Goal: Transaction & Acquisition: Purchase product/service

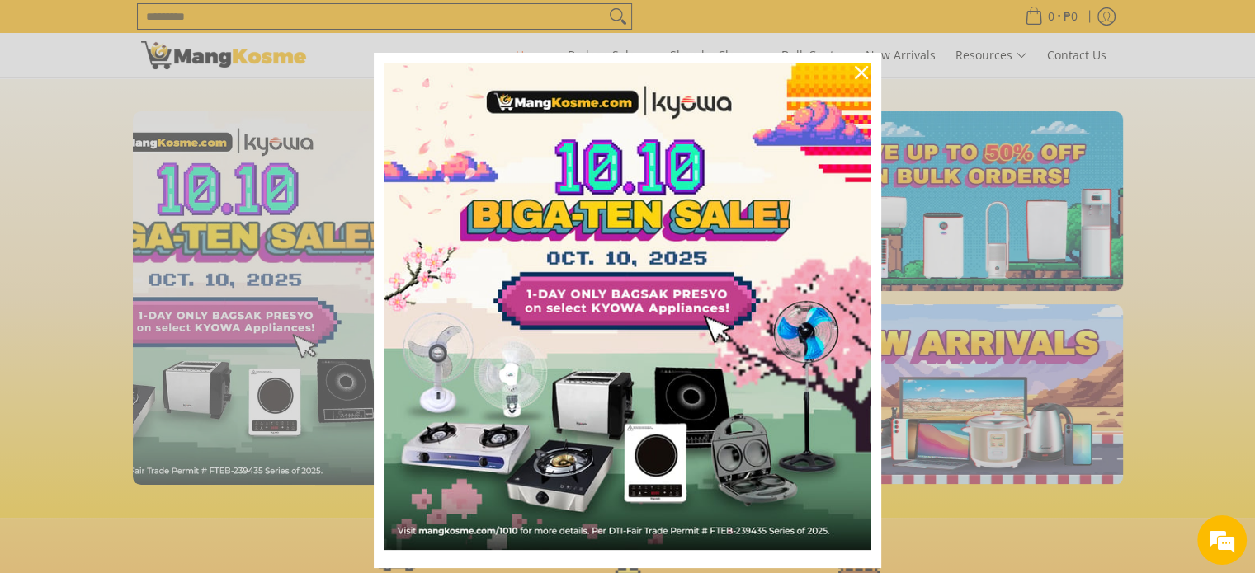
scroll to position [0, 656]
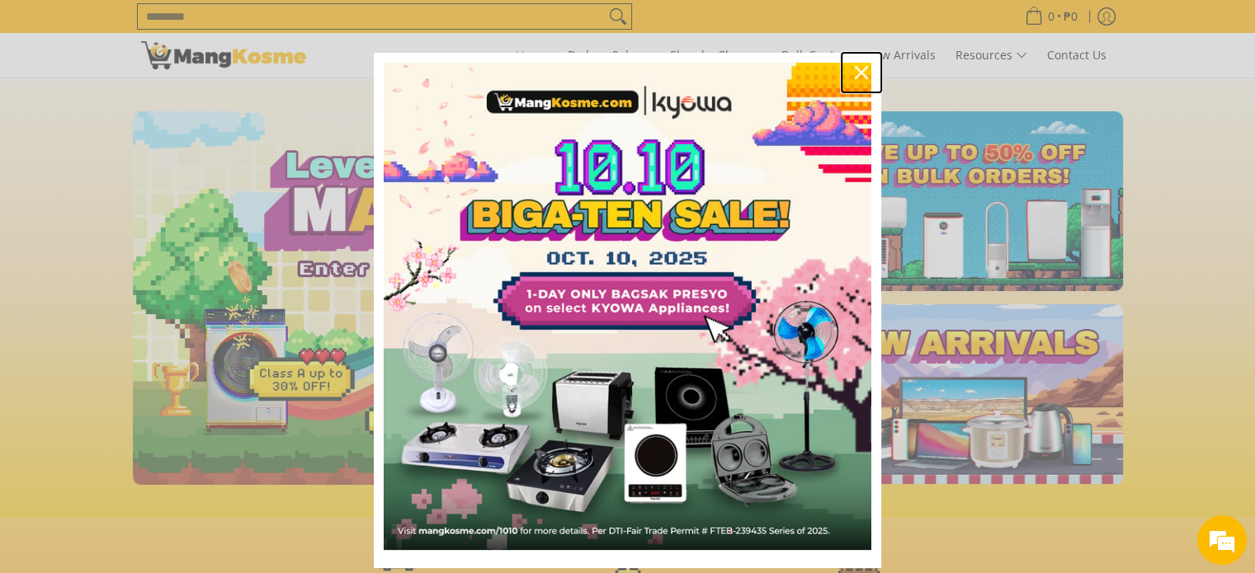
click at [858, 68] on icon "close icon" at bounding box center [861, 72] width 13 height 13
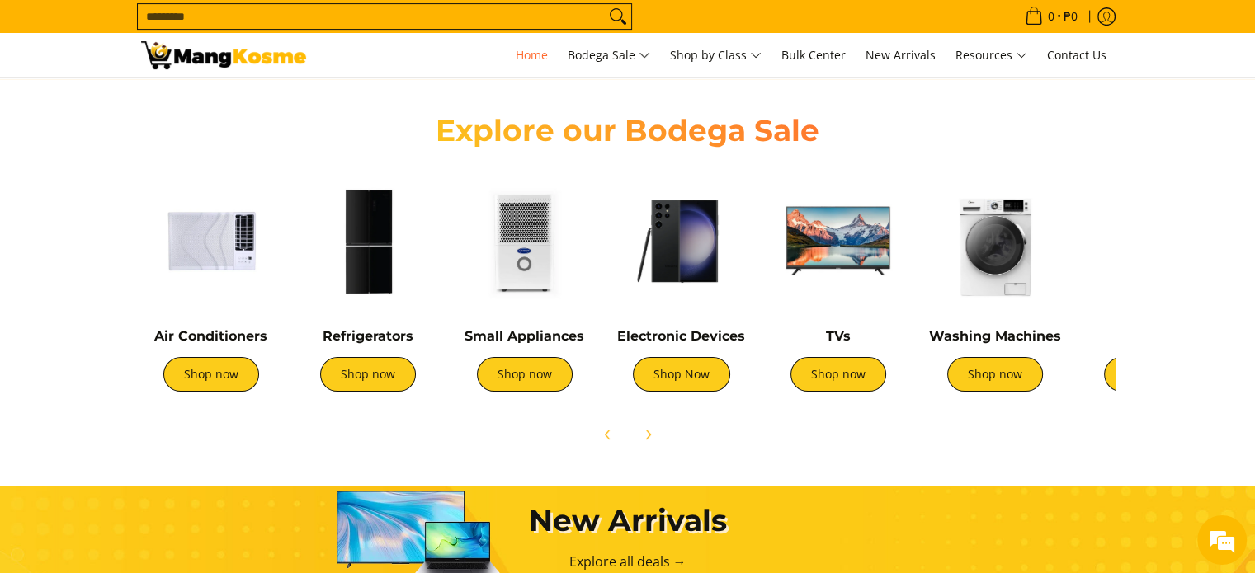
scroll to position [577, 0]
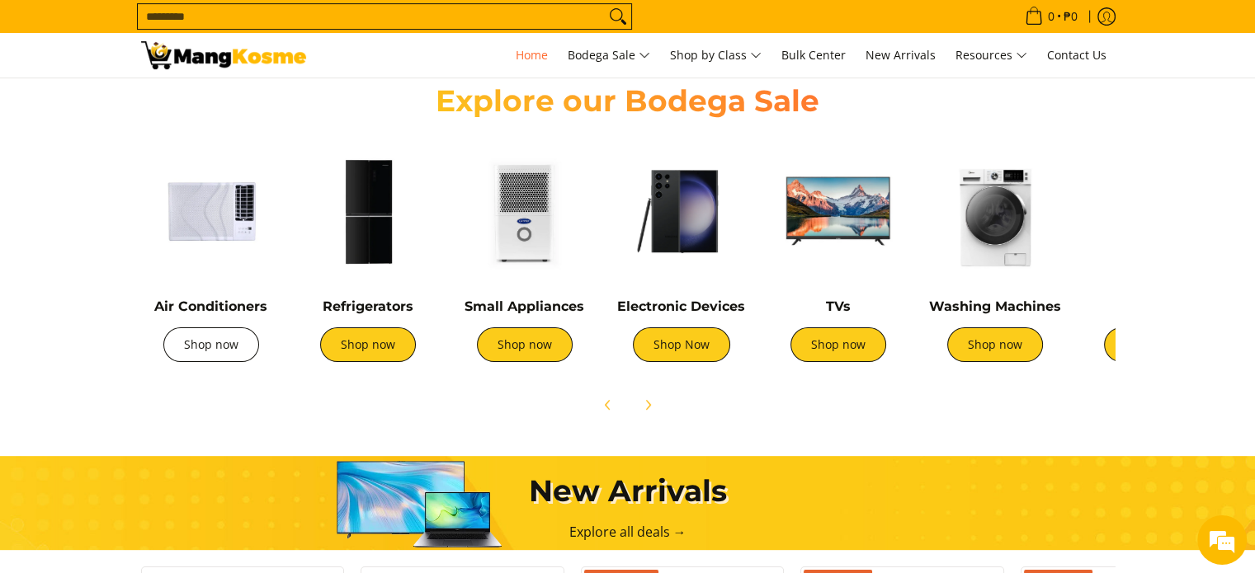
click at [199, 359] on link "Shop now" at bounding box center [211, 344] width 96 height 35
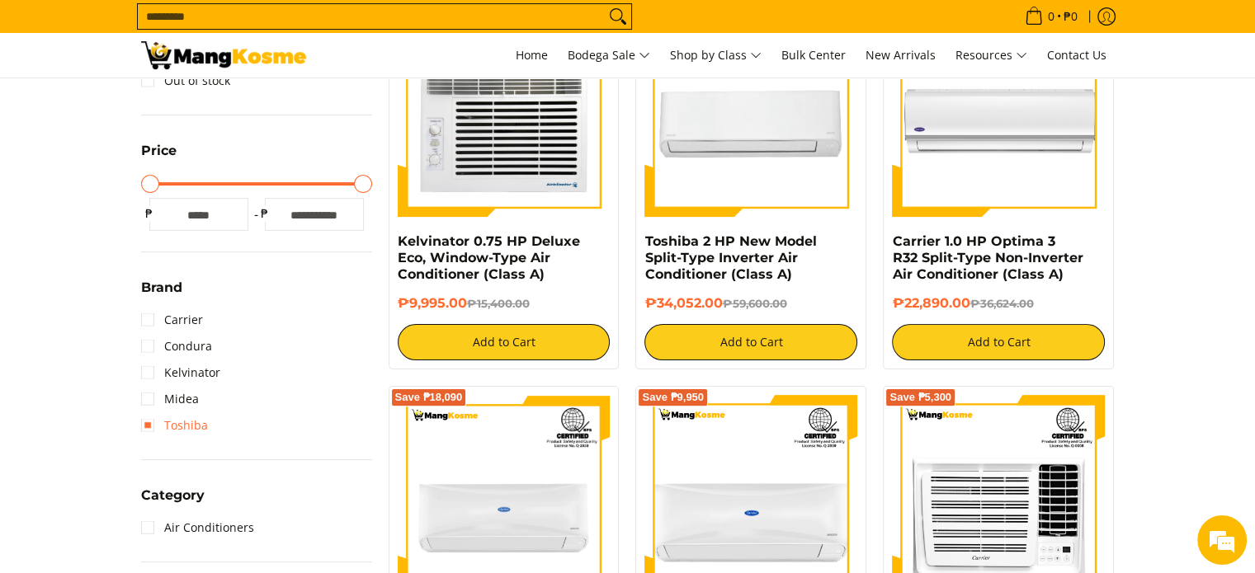
scroll to position [412, 0]
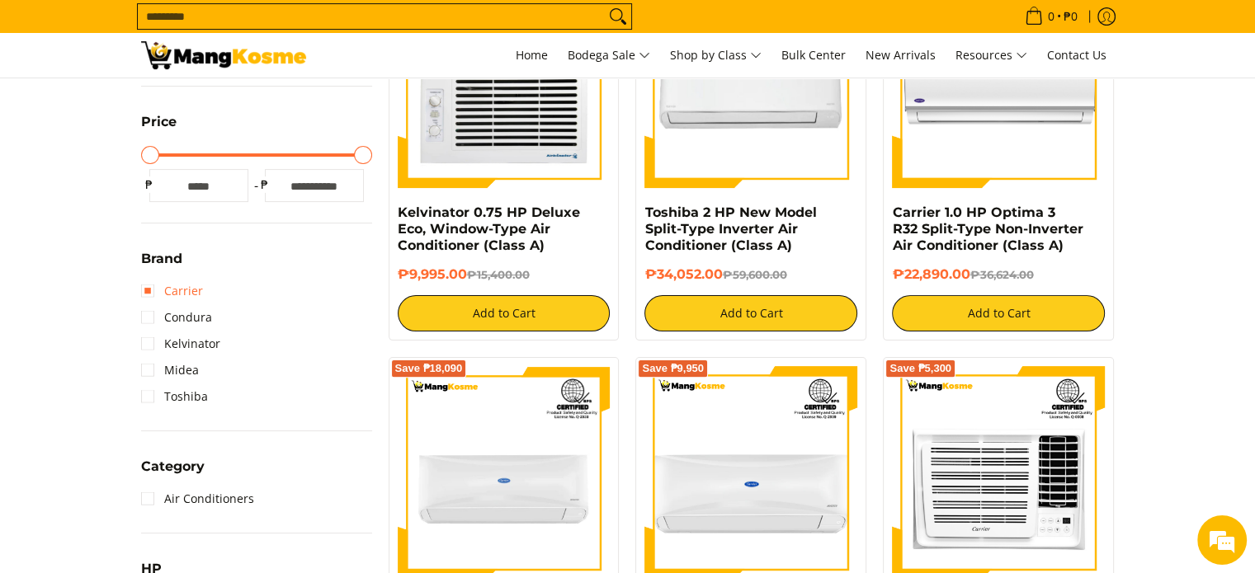
click at [181, 291] on link "Carrier" at bounding box center [172, 291] width 62 height 26
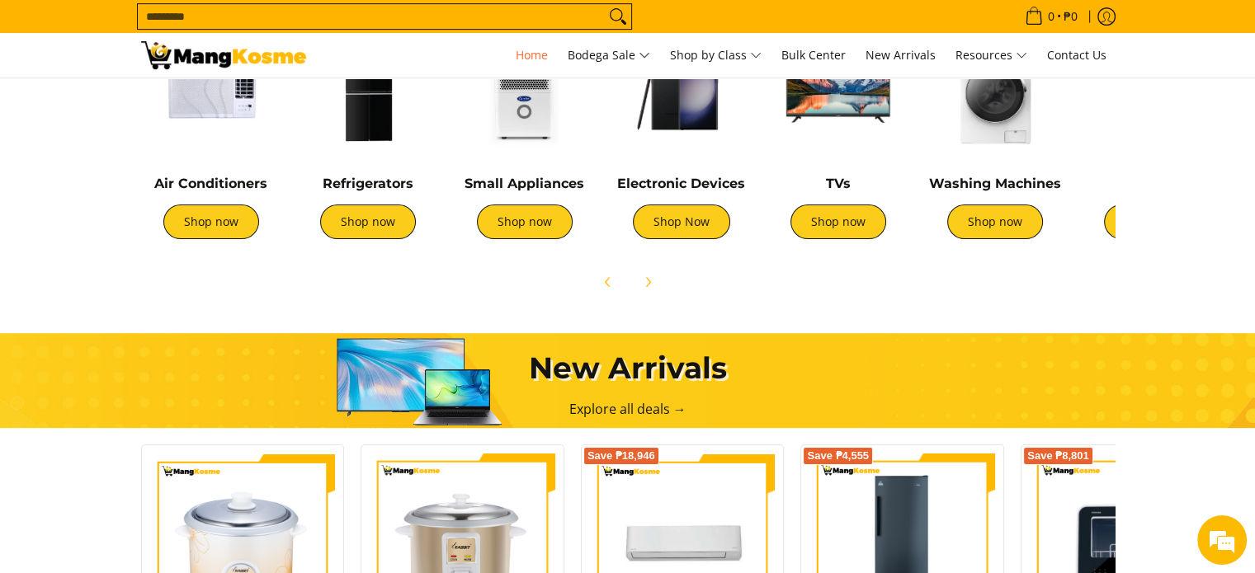
scroll to position [660, 0]
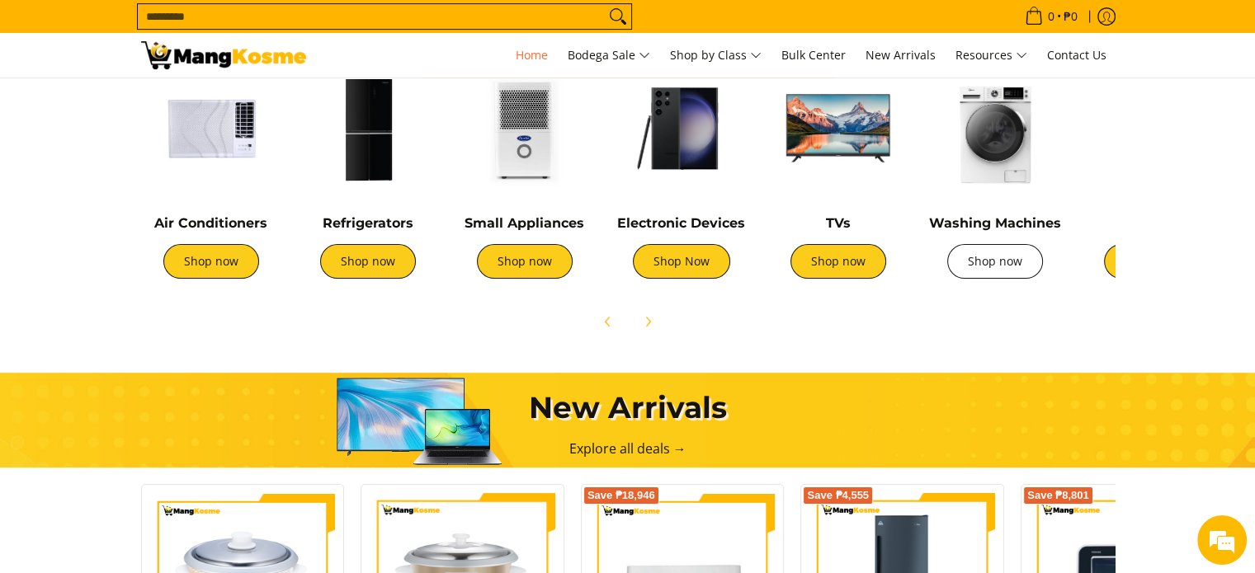
click at [1004, 272] on link "Shop now" at bounding box center [995, 261] width 96 height 35
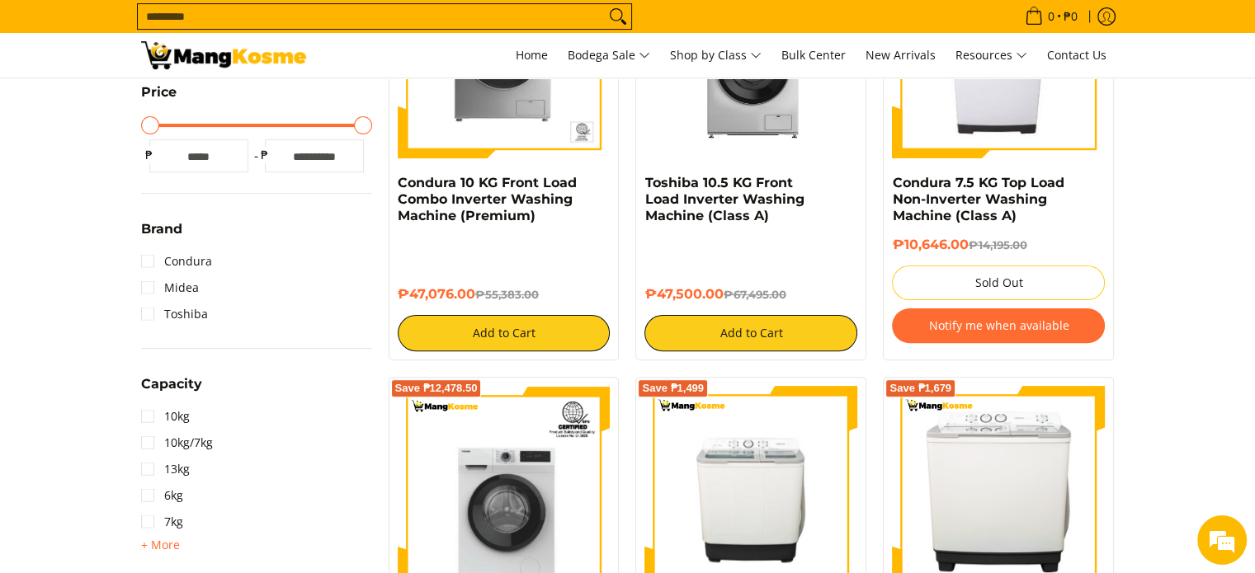
scroll to position [412, 0]
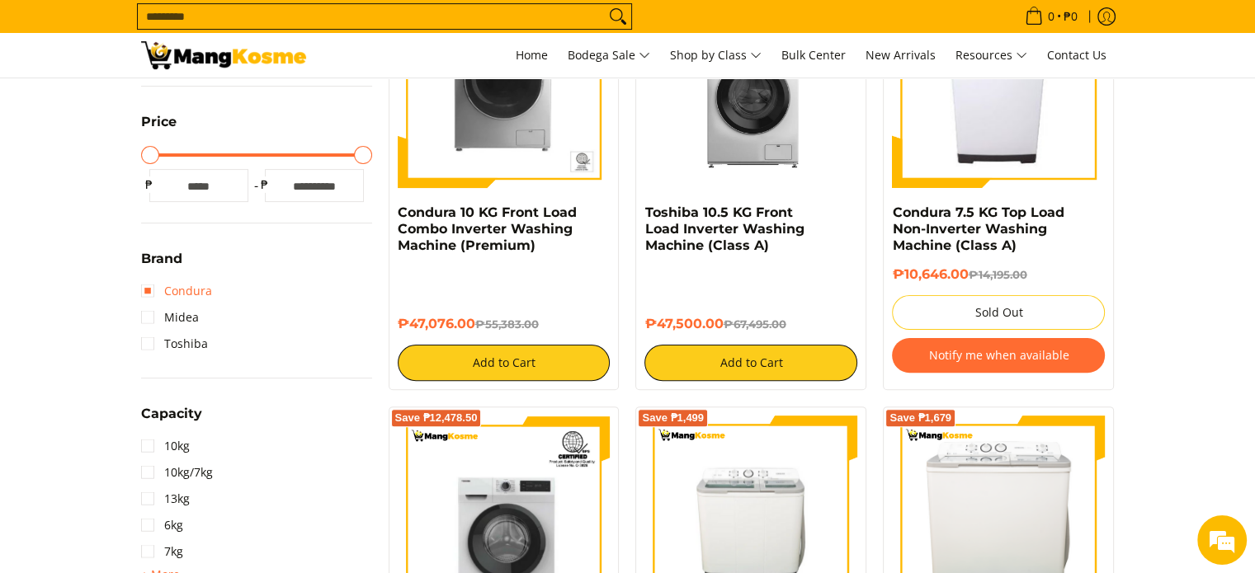
click at [201, 294] on link "Condura" at bounding box center [176, 291] width 71 height 26
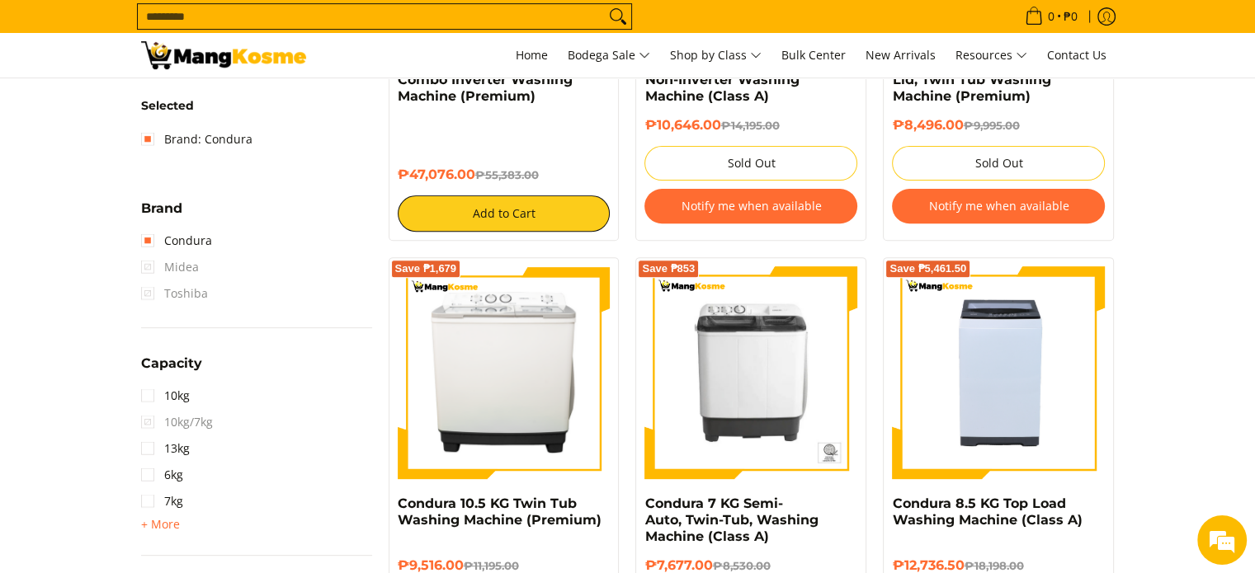
scroll to position [232, 0]
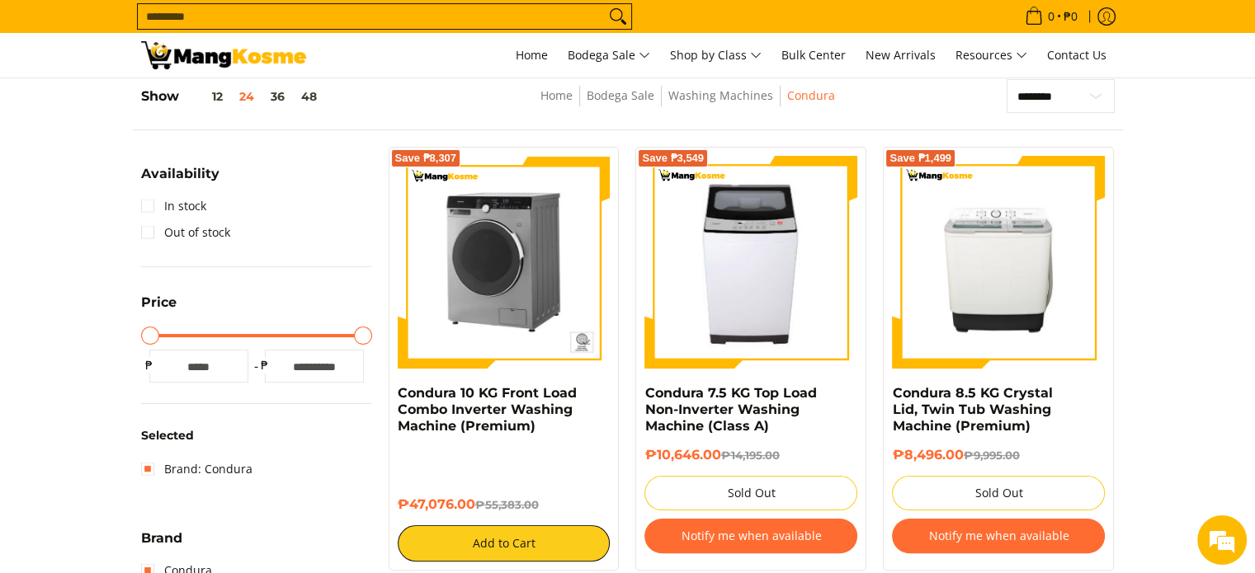
click at [502, 326] on img at bounding box center [504, 262] width 213 height 213
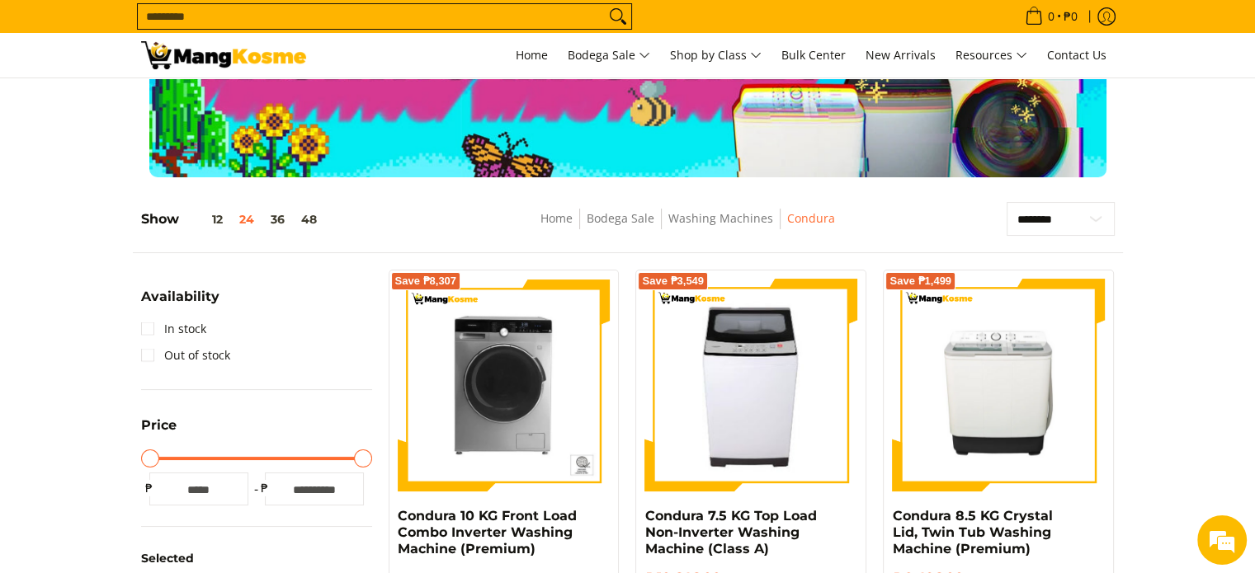
scroll to position [67, 0]
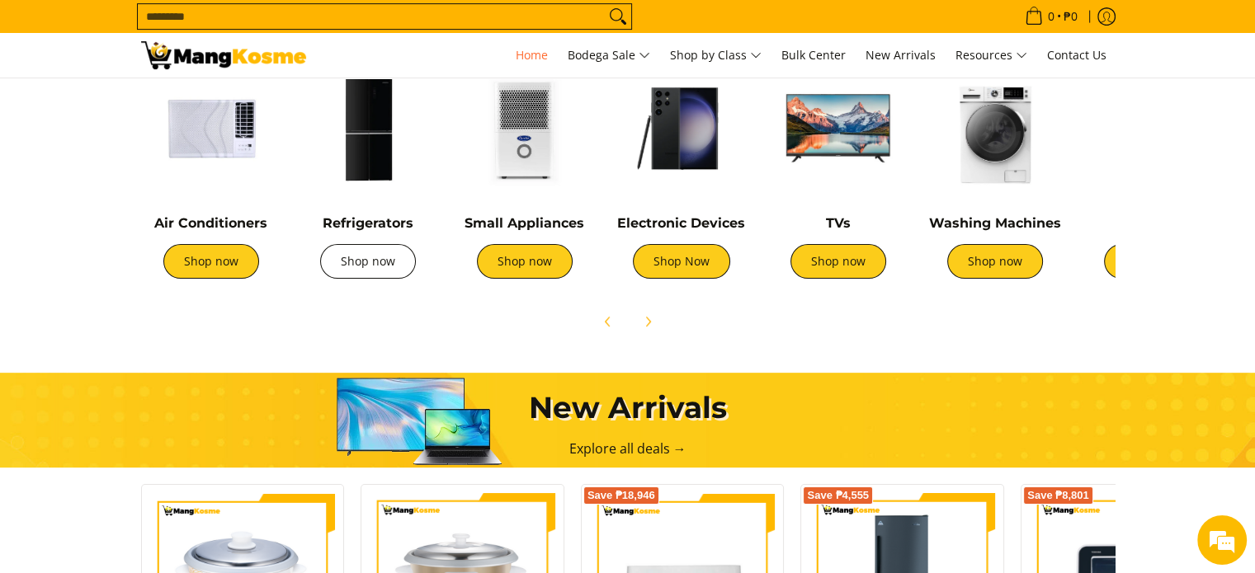
click at [383, 261] on link "Shop now" at bounding box center [368, 261] width 96 height 35
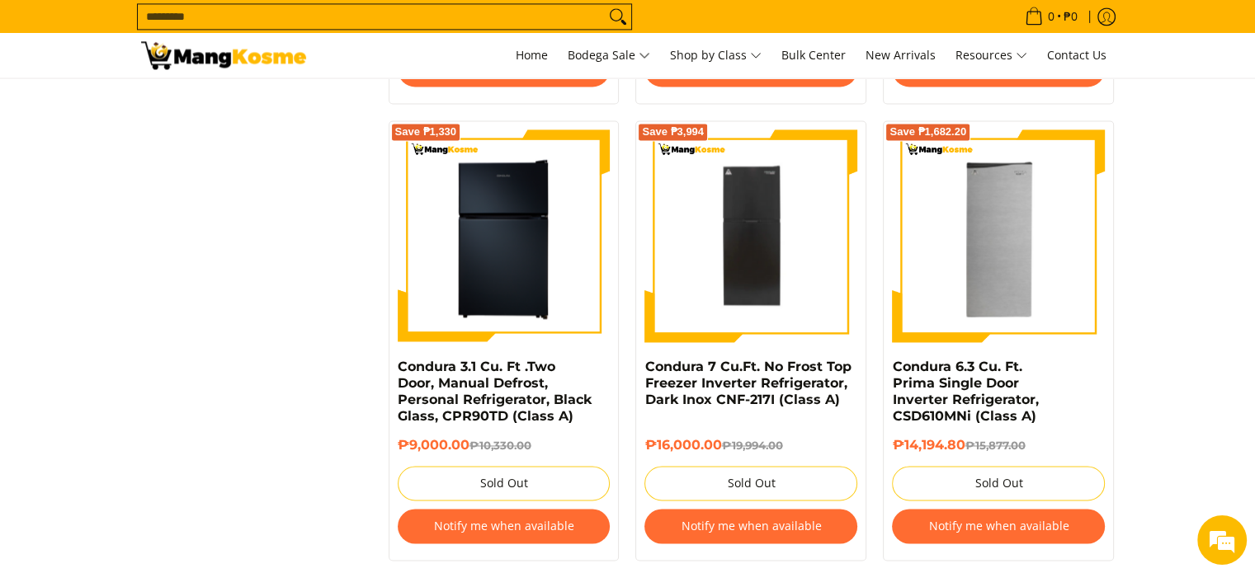
scroll to position [2310, 0]
